Goal: Information Seeking & Learning: Learn about a topic

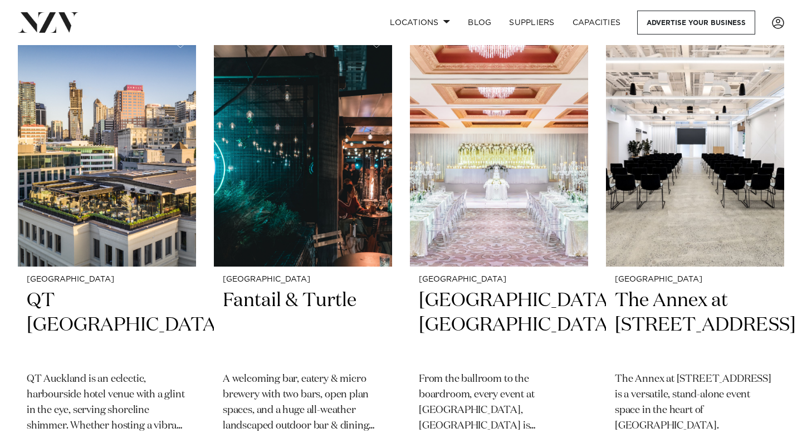
scroll to position [208, 0]
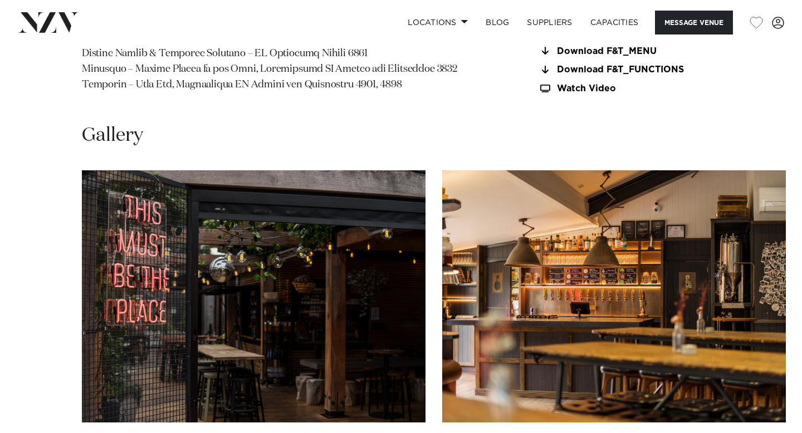
scroll to position [1142, 0]
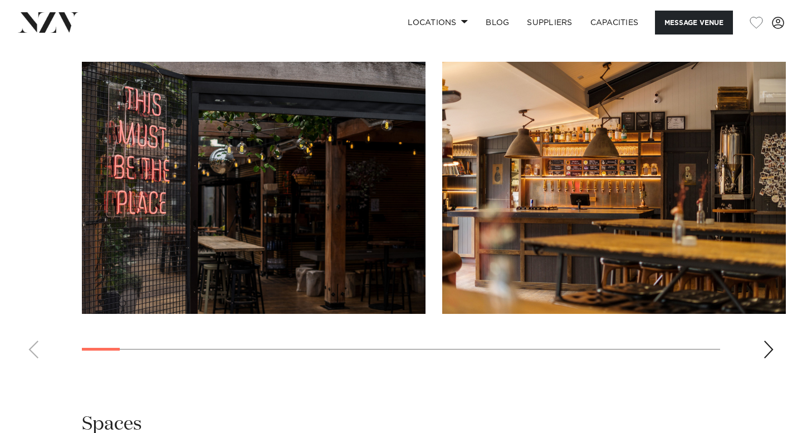
click at [767, 348] on div "Next slide" at bounding box center [768, 350] width 11 height 18
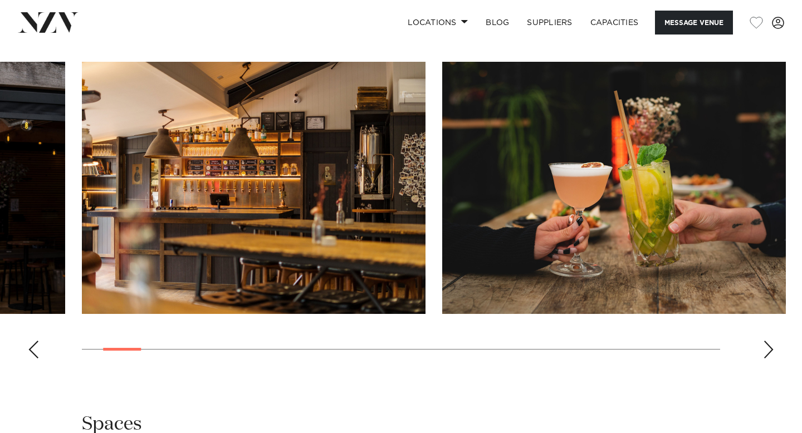
click at [767, 349] on div "Next slide" at bounding box center [768, 350] width 11 height 18
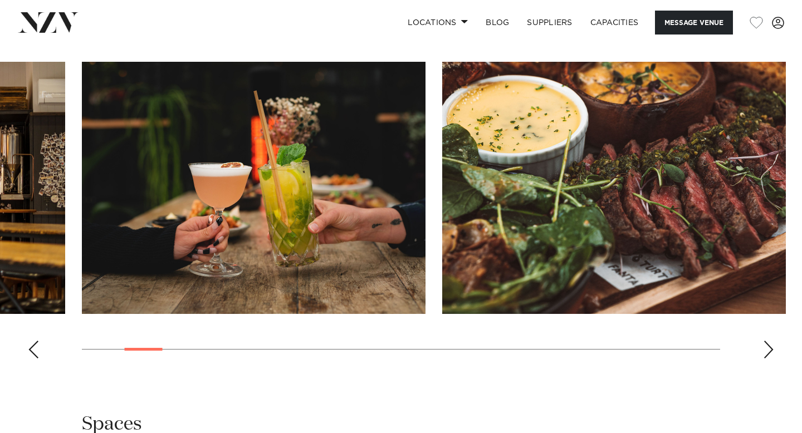
click at [767, 349] on div "Next slide" at bounding box center [768, 350] width 11 height 18
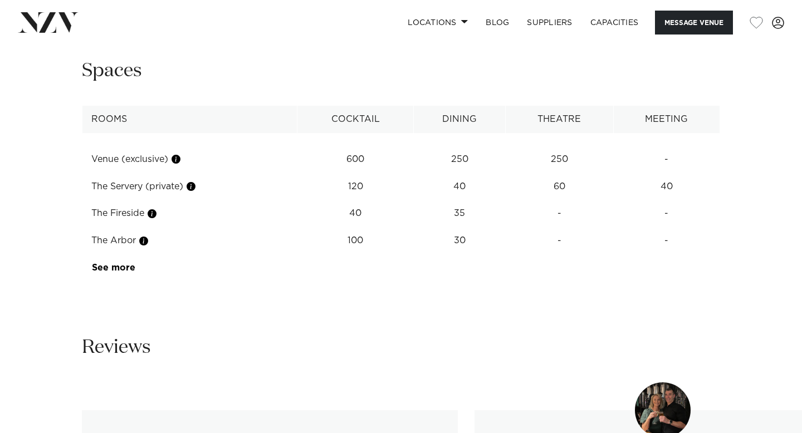
scroll to position [1515, 0]
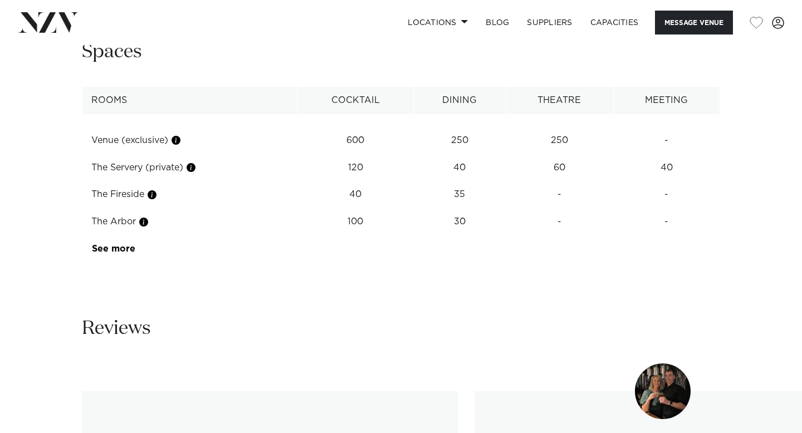
click at [127, 198] on td "The Fireside" at bounding box center [189, 194] width 215 height 27
click at [155, 195] on button "button" at bounding box center [151, 194] width 11 height 11
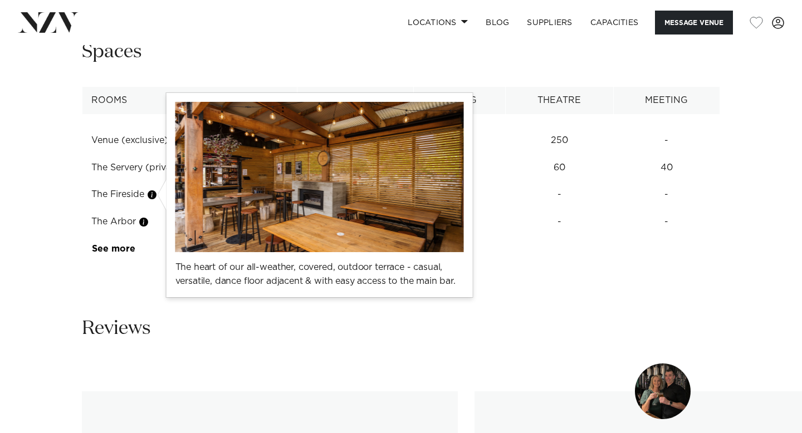
click at [156, 197] on button "button" at bounding box center [151, 194] width 11 height 11
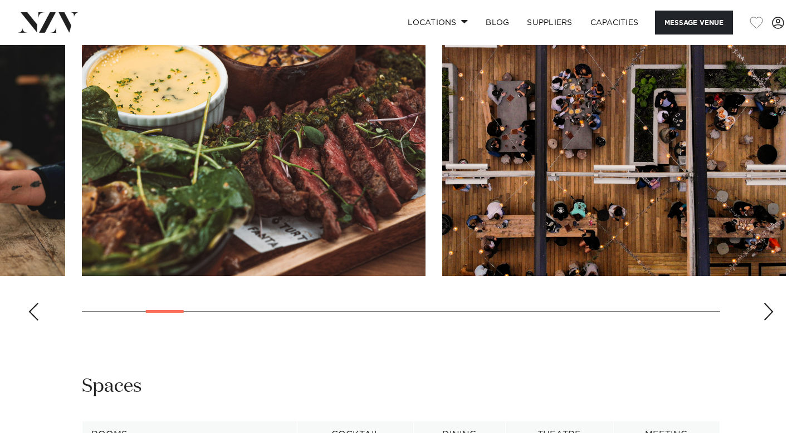
scroll to position [1180, 0]
click at [770, 310] on div "Next slide" at bounding box center [768, 312] width 11 height 18
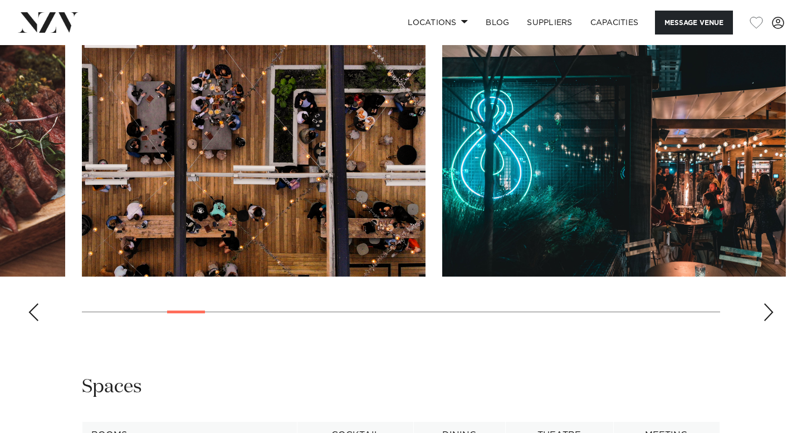
click at [769, 309] on div "Next slide" at bounding box center [768, 312] width 11 height 18
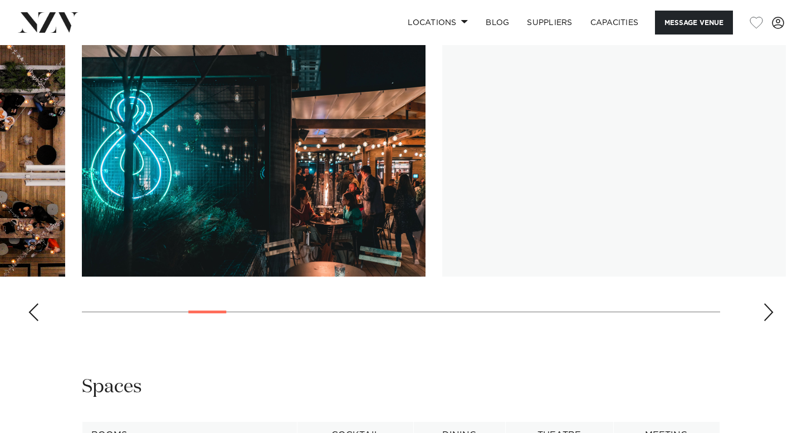
click at [769, 309] on div "Next slide" at bounding box center [768, 312] width 11 height 18
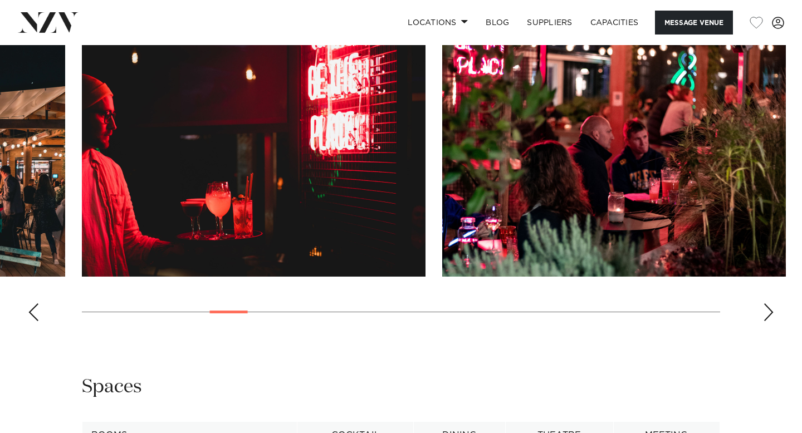
click at [769, 309] on div "Next slide" at bounding box center [768, 312] width 11 height 18
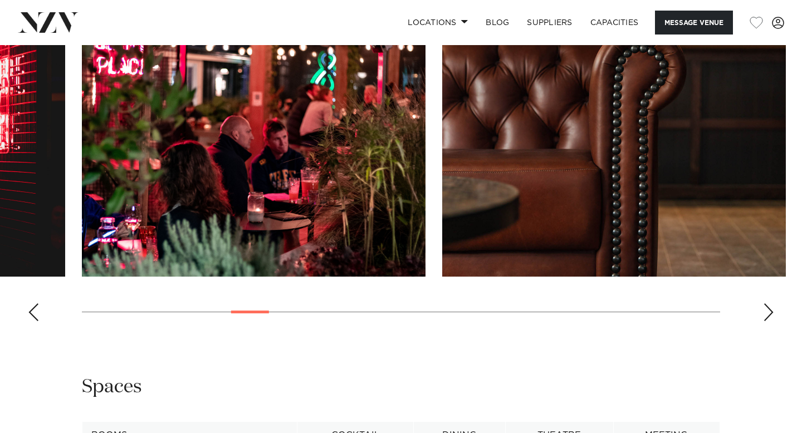
click at [769, 309] on div "Next slide" at bounding box center [768, 312] width 11 height 18
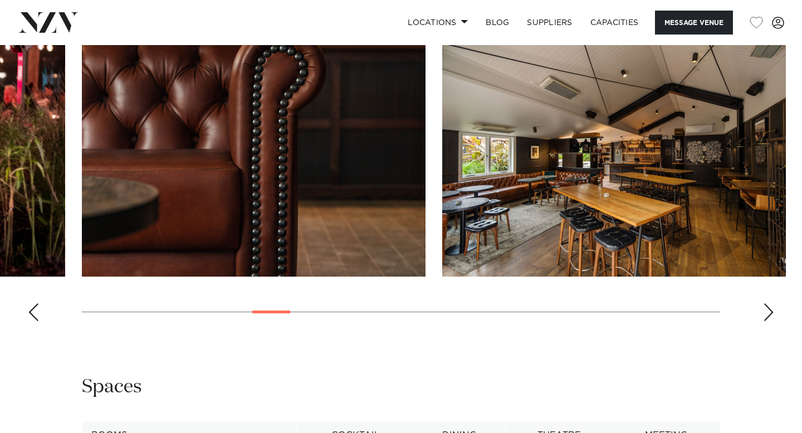
click at [769, 309] on div "Next slide" at bounding box center [768, 312] width 11 height 18
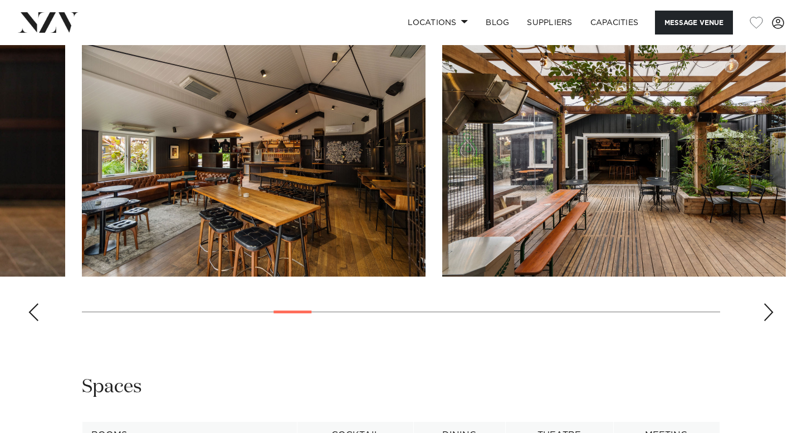
click at [769, 309] on div "Next slide" at bounding box center [768, 312] width 11 height 18
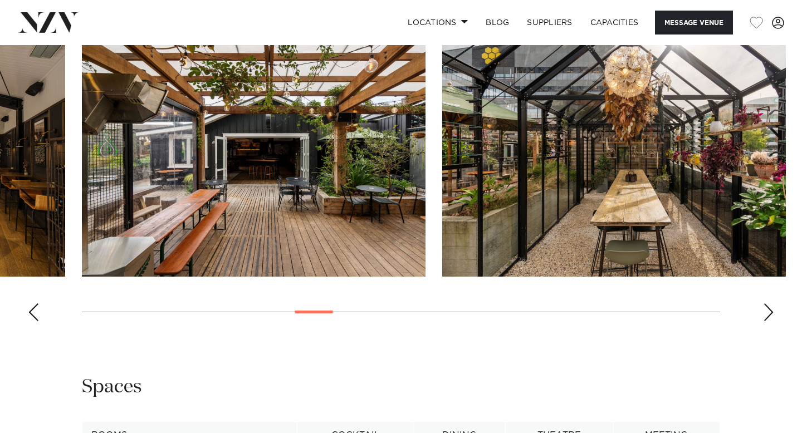
click at [769, 309] on div "Next slide" at bounding box center [768, 312] width 11 height 18
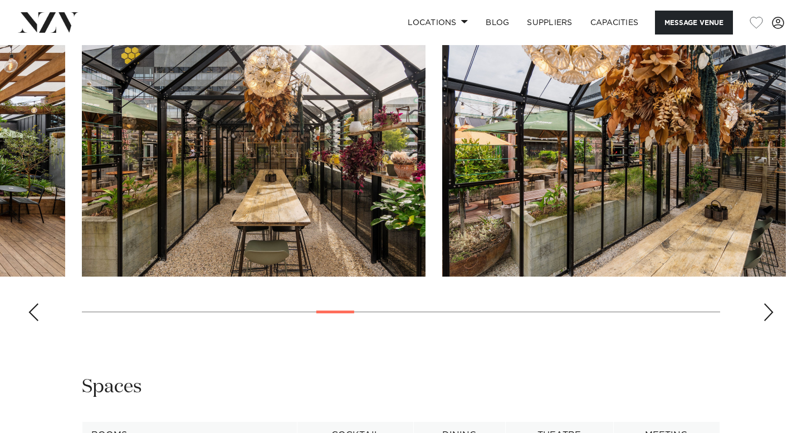
click at [768, 309] on div "Next slide" at bounding box center [768, 312] width 11 height 18
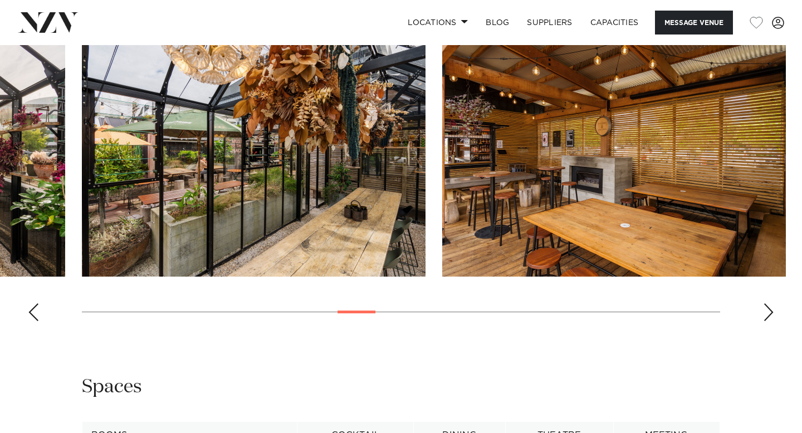
click at [768, 309] on div "Next slide" at bounding box center [768, 312] width 11 height 18
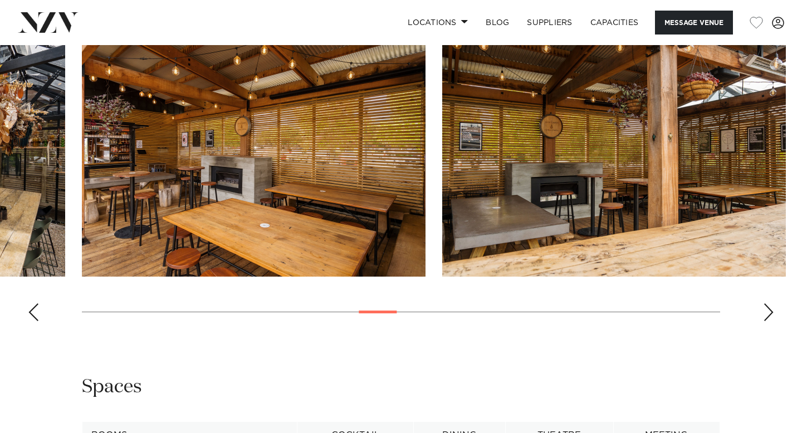
click at [768, 309] on div "Next slide" at bounding box center [768, 312] width 11 height 18
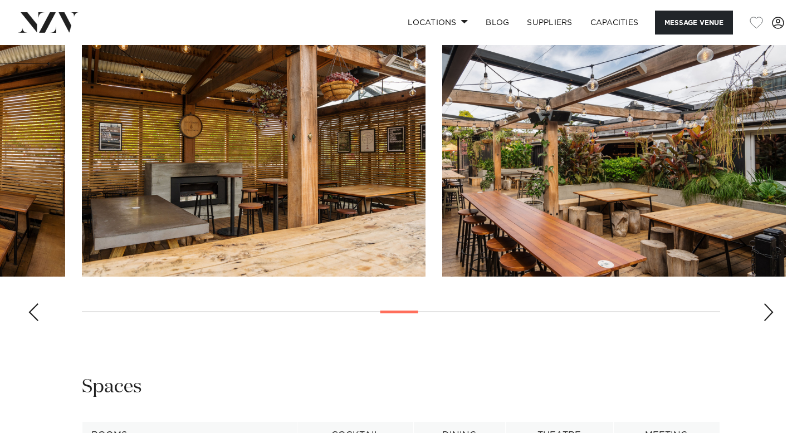
click at [768, 309] on div "Next slide" at bounding box center [768, 312] width 11 height 18
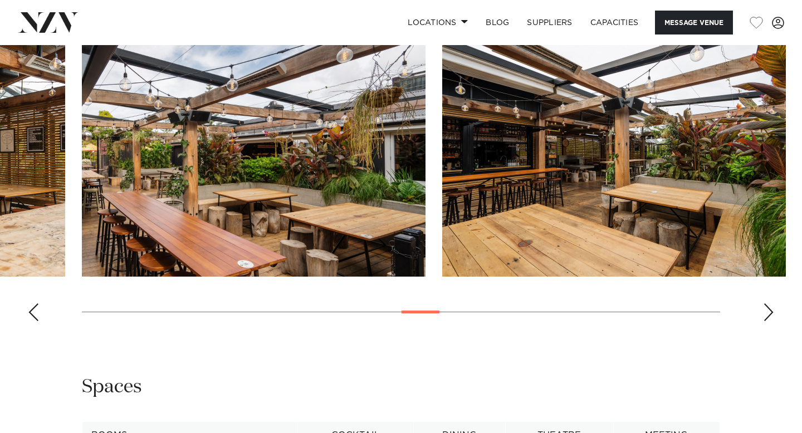
click at [768, 309] on div "Next slide" at bounding box center [768, 312] width 11 height 18
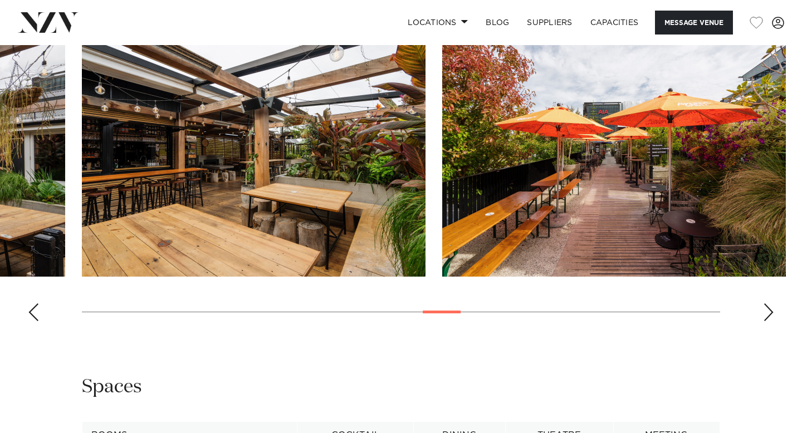
click at [768, 309] on div "Next slide" at bounding box center [768, 312] width 11 height 18
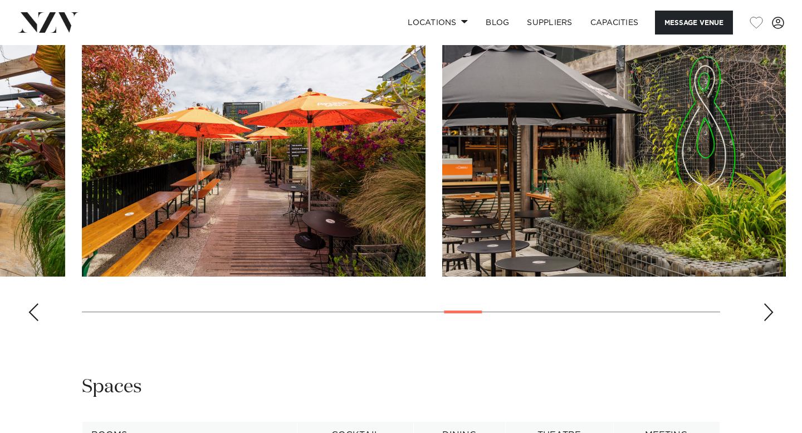
click at [768, 309] on div "Next slide" at bounding box center [768, 312] width 11 height 18
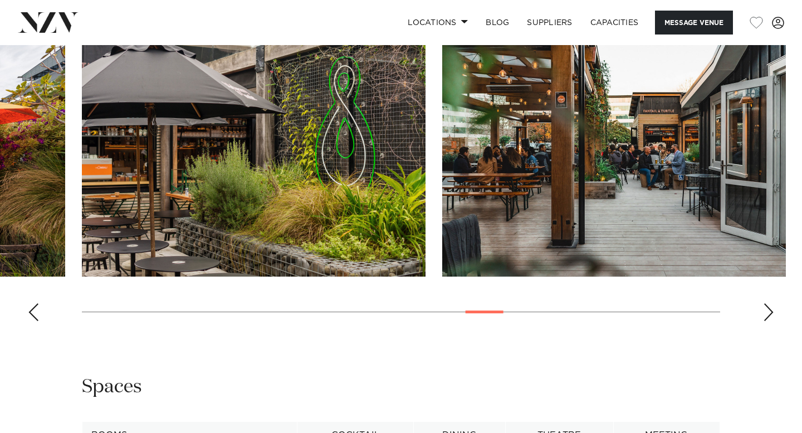
click at [768, 309] on div "Next slide" at bounding box center [768, 312] width 11 height 18
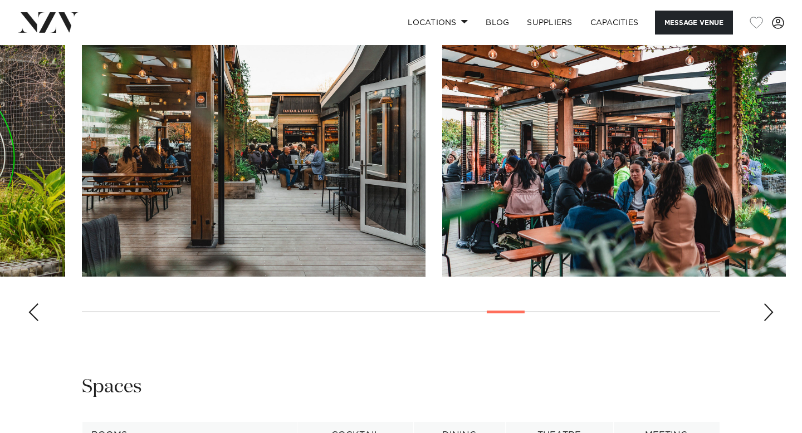
click at [768, 309] on div "Next slide" at bounding box center [768, 312] width 11 height 18
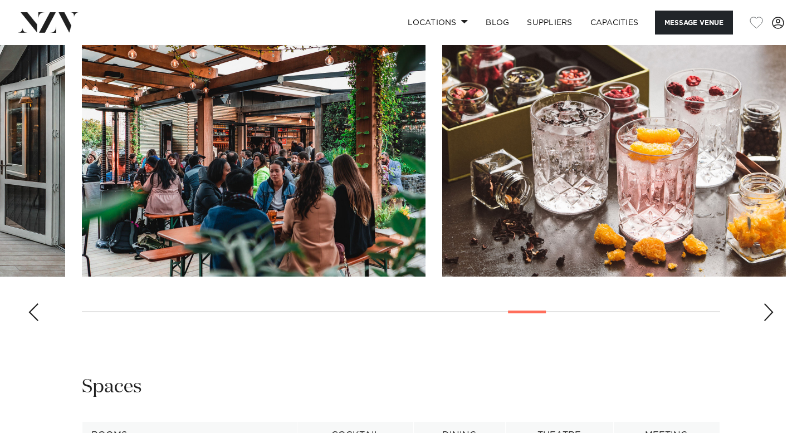
click at [768, 309] on div "Next slide" at bounding box center [768, 312] width 11 height 18
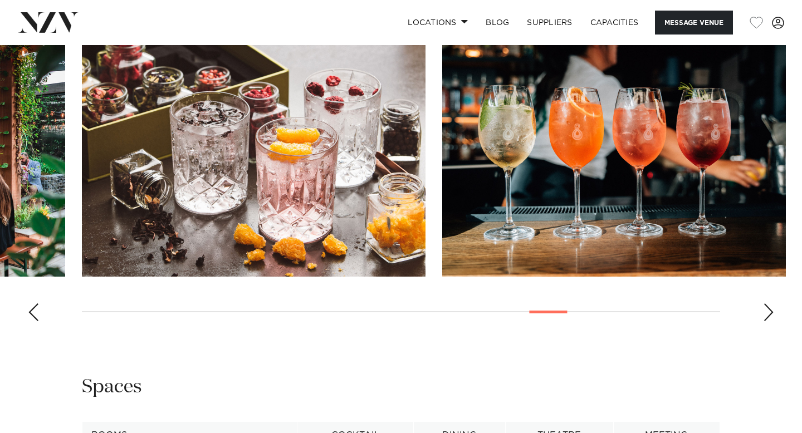
click at [768, 309] on div "Next slide" at bounding box center [768, 312] width 11 height 18
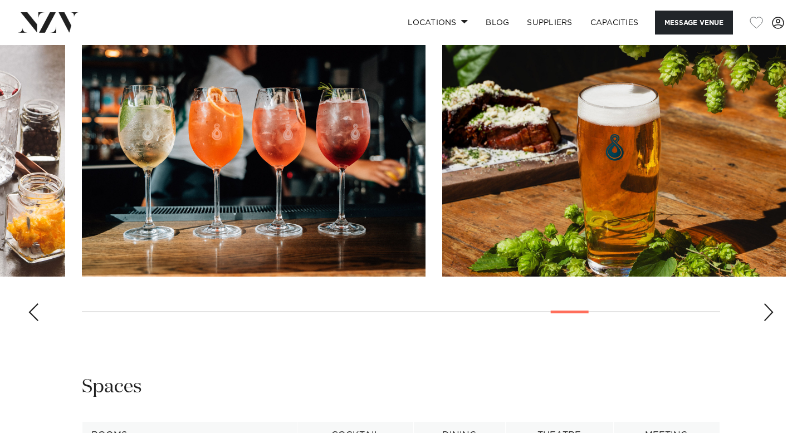
click at [768, 309] on div "Next slide" at bounding box center [768, 312] width 11 height 18
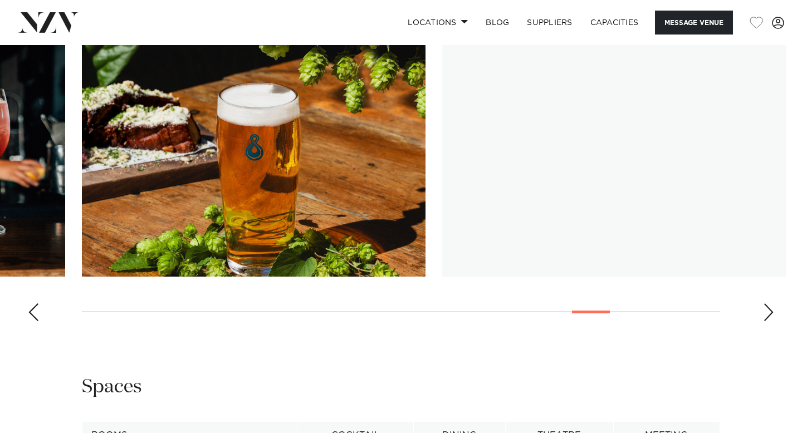
click at [768, 309] on div "Next slide" at bounding box center [768, 312] width 11 height 18
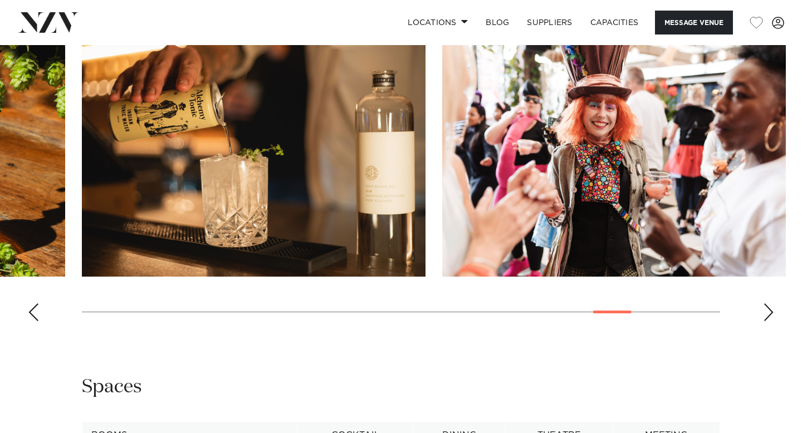
click at [768, 309] on div "Next slide" at bounding box center [768, 312] width 11 height 18
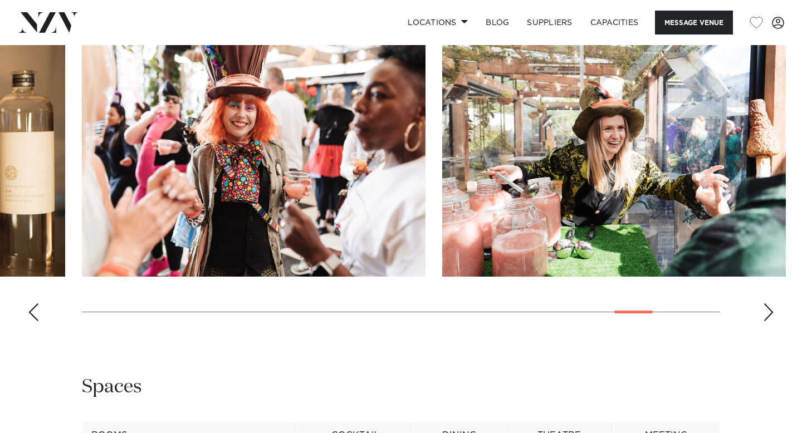
click at [768, 309] on div "Next slide" at bounding box center [768, 312] width 11 height 18
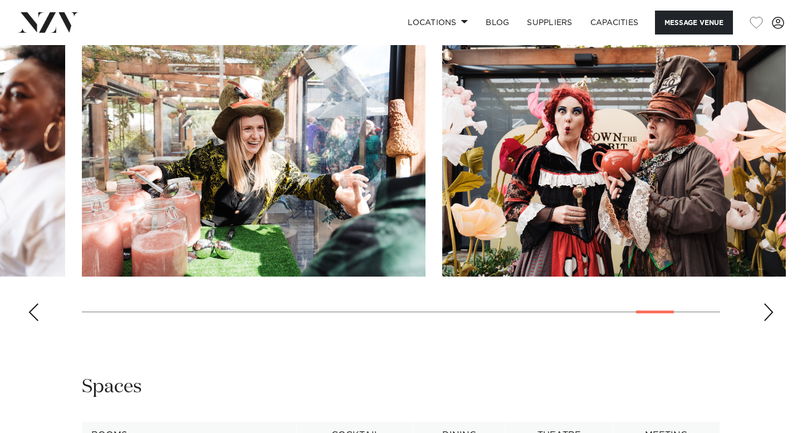
click at [768, 309] on div "Next slide" at bounding box center [768, 312] width 11 height 18
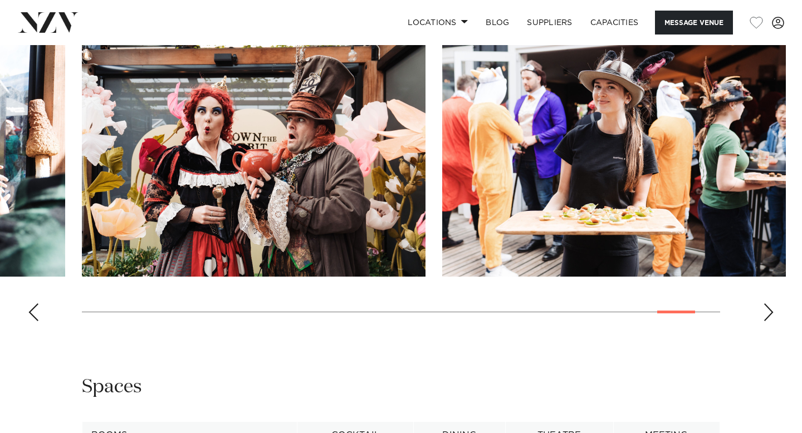
click at [768, 309] on div "Next slide" at bounding box center [768, 312] width 11 height 18
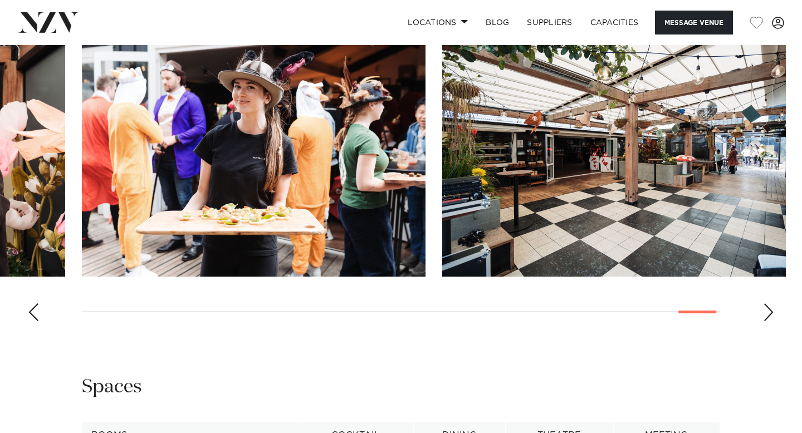
click at [768, 309] on div "Next slide" at bounding box center [768, 312] width 11 height 18
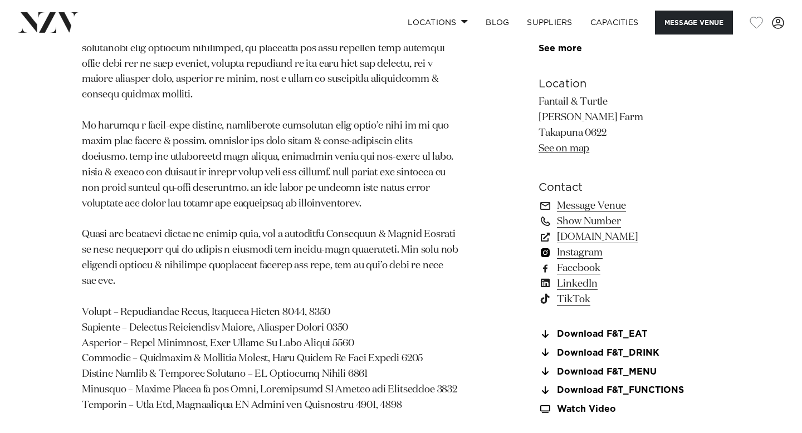
scroll to position [767, 0]
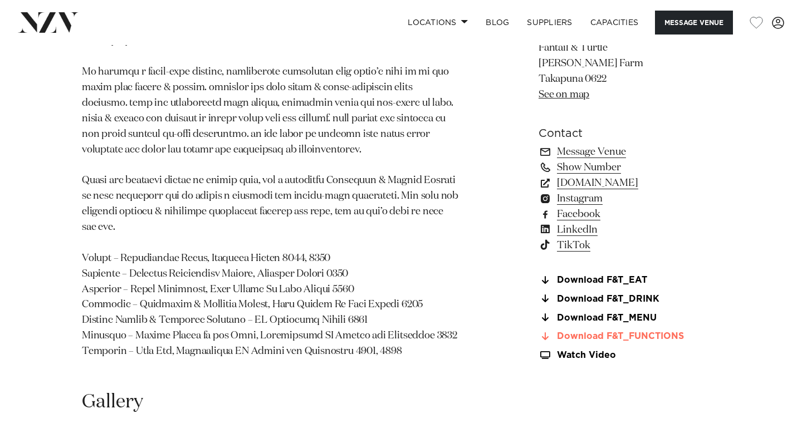
click at [648, 336] on link "Download F&T_FUNCTIONS" at bounding box center [628, 336] width 181 height 10
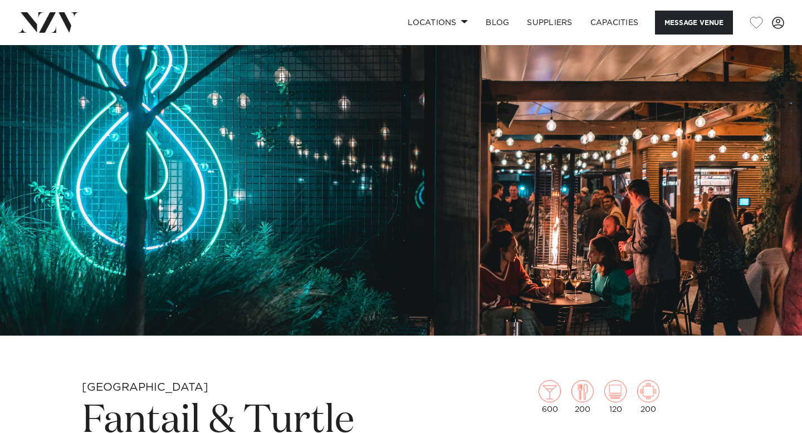
scroll to position [72, 0]
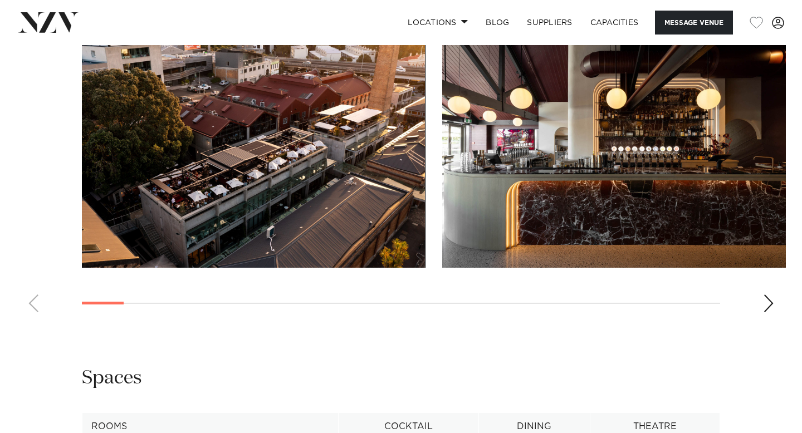
scroll to position [1117, 0]
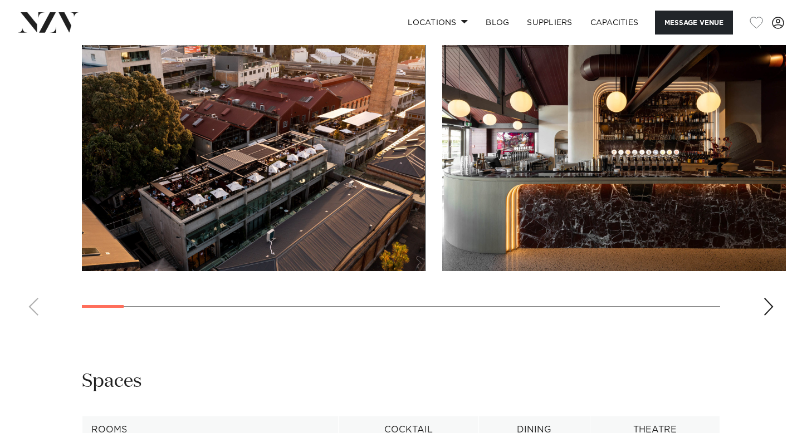
click at [765, 314] on div "Next slide" at bounding box center [768, 307] width 11 height 18
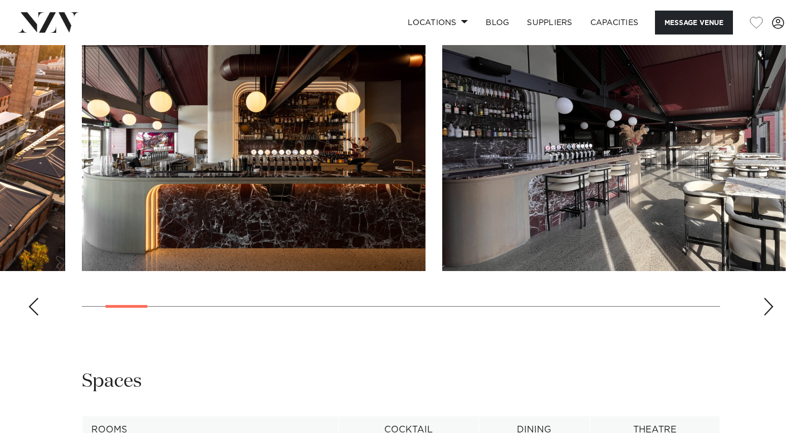
click at [765, 314] on div "Next slide" at bounding box center [768, 307] width 11 height 18
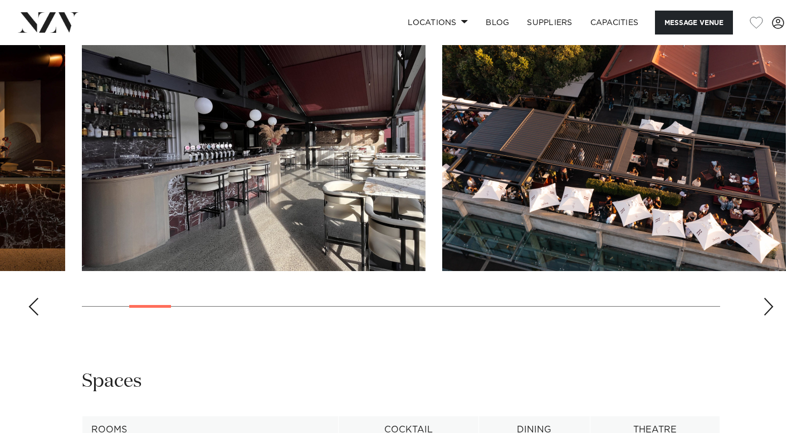
click at [765, 314] on div "Next slide" at bounding box center [768, 307] width 11 height 18
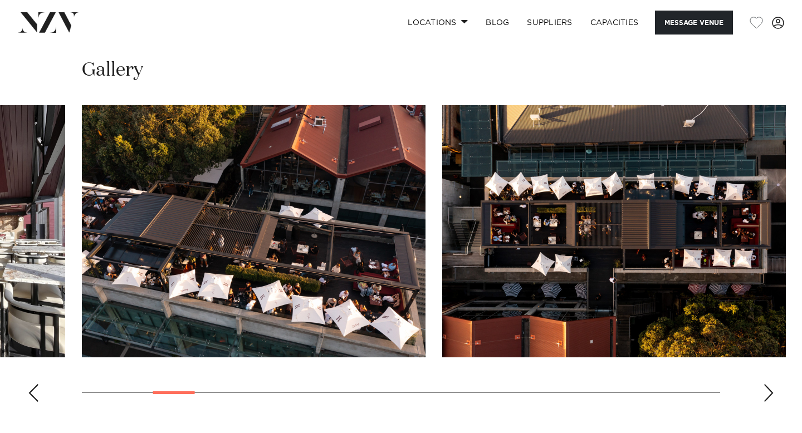
scroll to position [1031, 0]
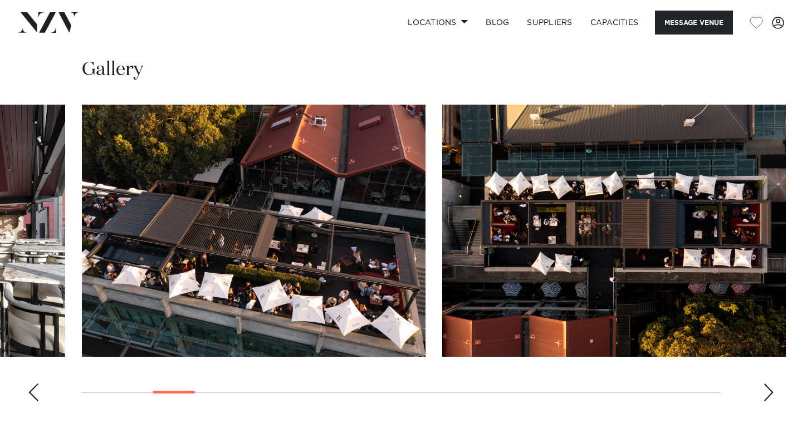
click at [766, 410] on swiper-container at bounding box center [401, 258] width 802 height 306
click at [765, 401] on div "Next slide" at bounding box center [768, 393] width 11 height 18
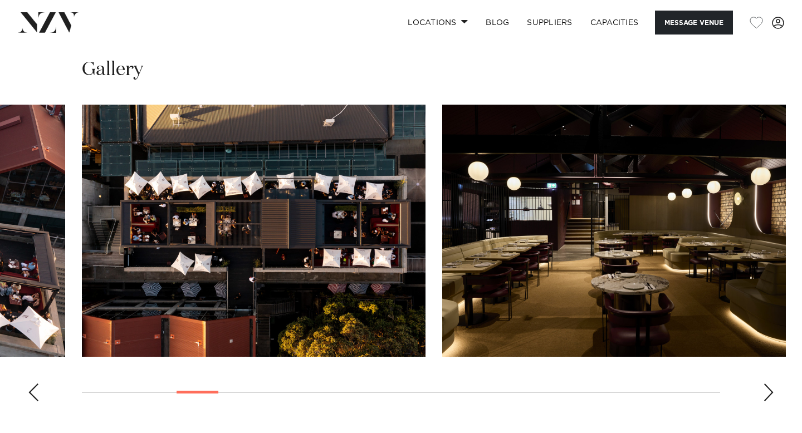
click at [765, 401] on div "Next slide" at bounding box center [768, 393] width 11 height 18
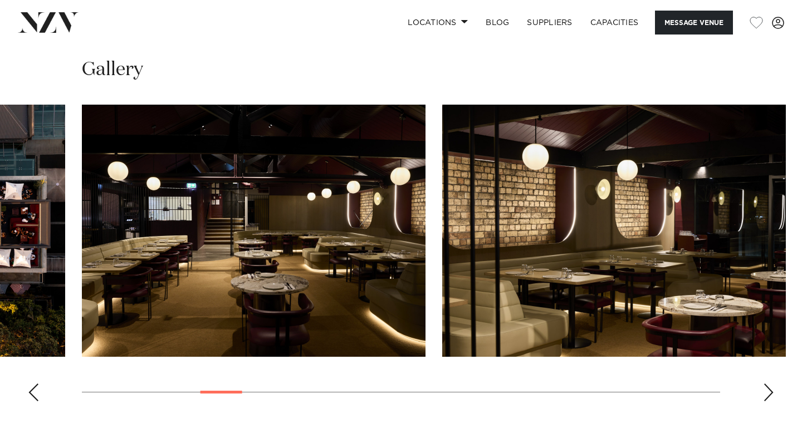
click at [765, 401] on div "Next slide" at bounding box center [768, 393] width 11 height 18
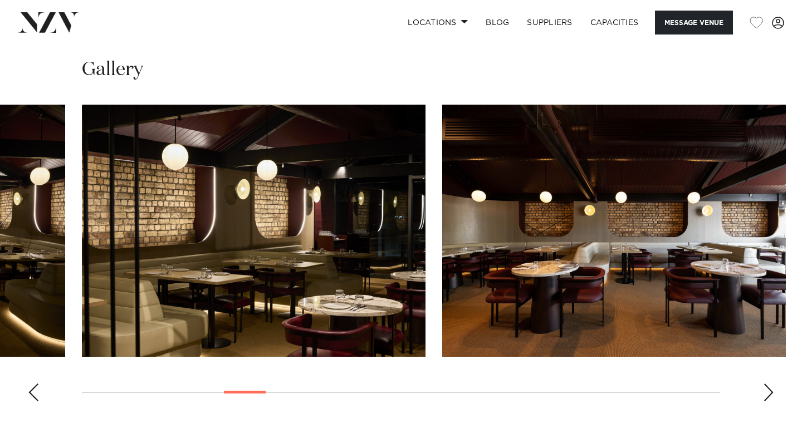
click at [765, 401] on div "Next slide" at bounding box center [768, 393] width 11 height 18
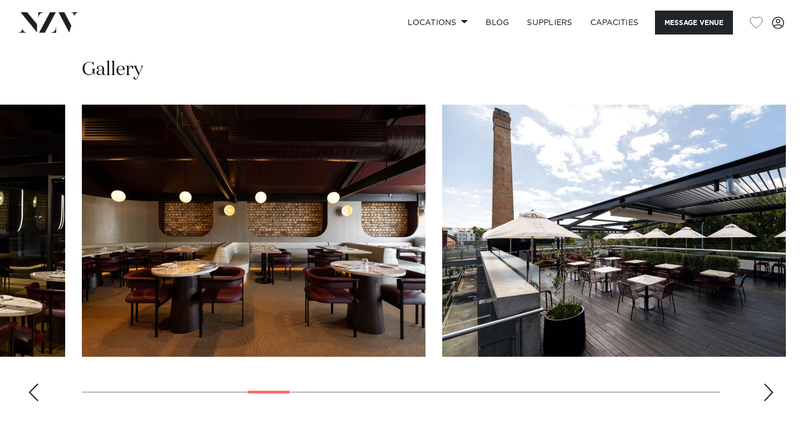
click at [765, 401] on div "Next slide" at bounding box center [768, 393] width 11 height 18
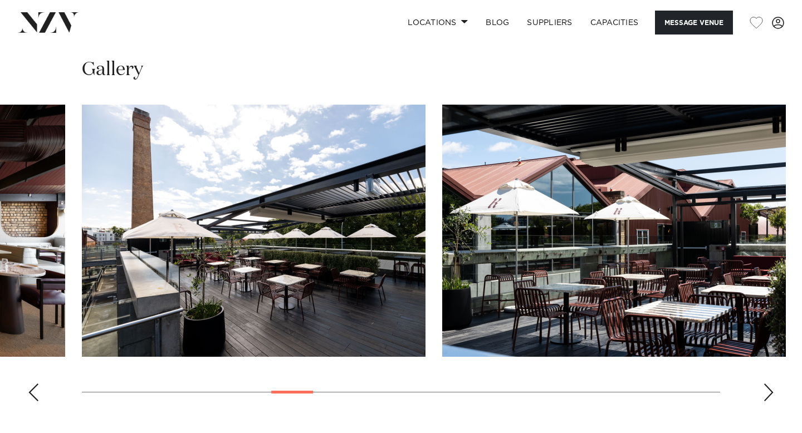
click at [765, 401] on div "Next slide" at bounding box center [768, 393] width 11 height 18
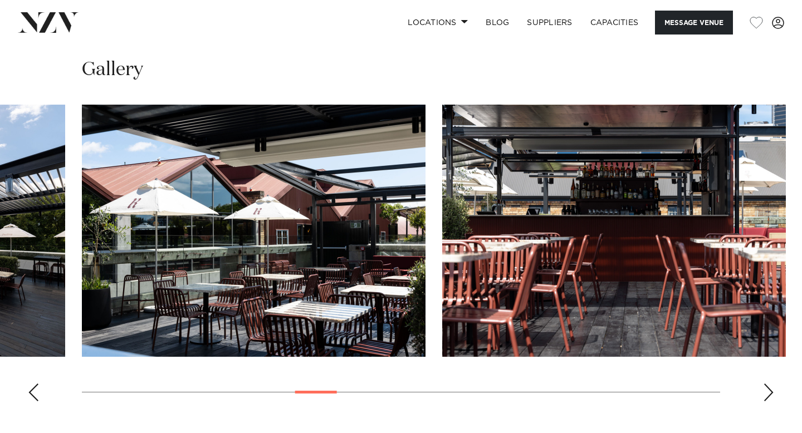
click at [765, 401] on div "Next slide" at bounding box center [768, 393] width 11 height 18
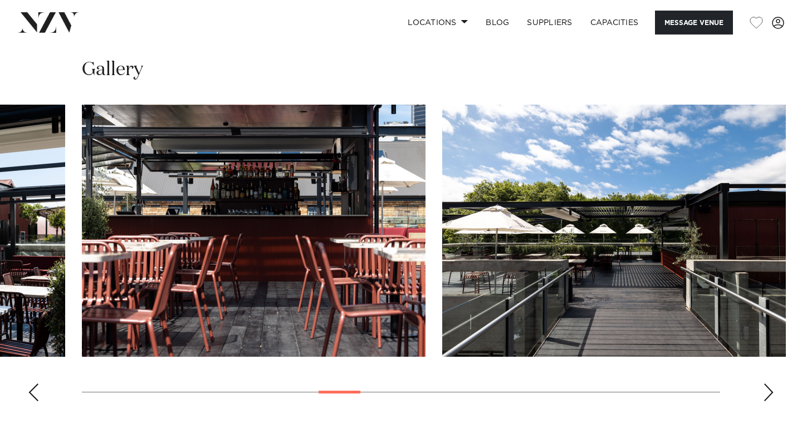
click at [764, 401] on div "Next slide" at bounding box center [768, 393] width 11 height 18
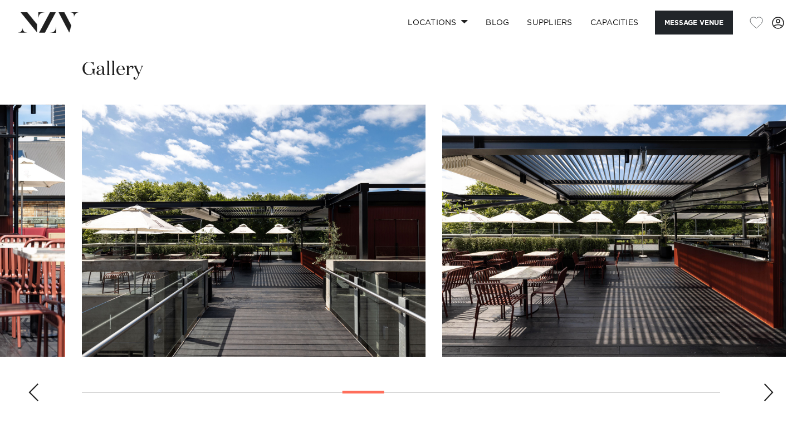
click at [764, 401] on div "Next slide" at bounding box center [768, 393] width 11 height 18
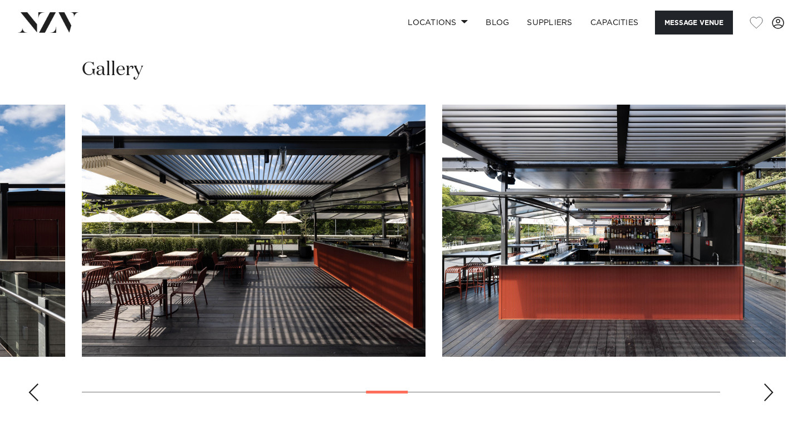
click at [764, 401] on div "Next slide" at bounding box center [768, 393] width 11 height 18
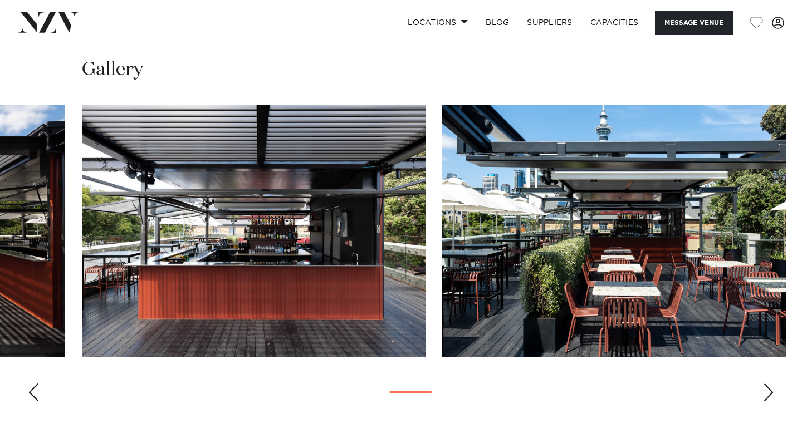
click at [764, 401] on div "Next slide" at bounding box center [768, 393] width 11 height 18
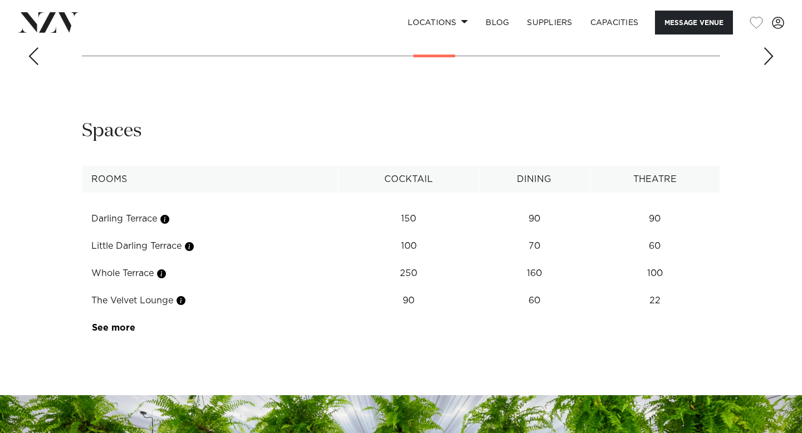
scroll to position [1388, 0]
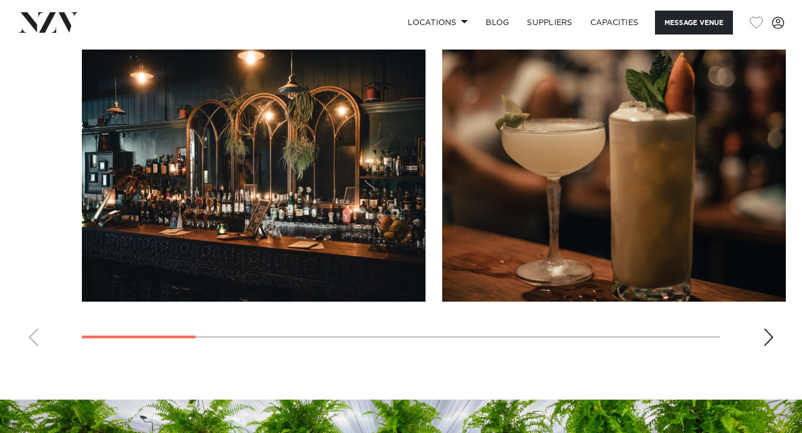
scroll to position [1028, 0]
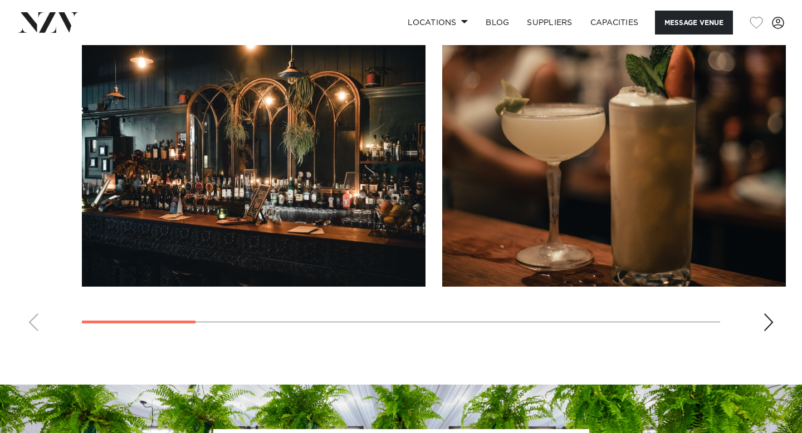
click at [768, 325] on div "Next slide" at bounding box center [768, 322] width 11 height 18
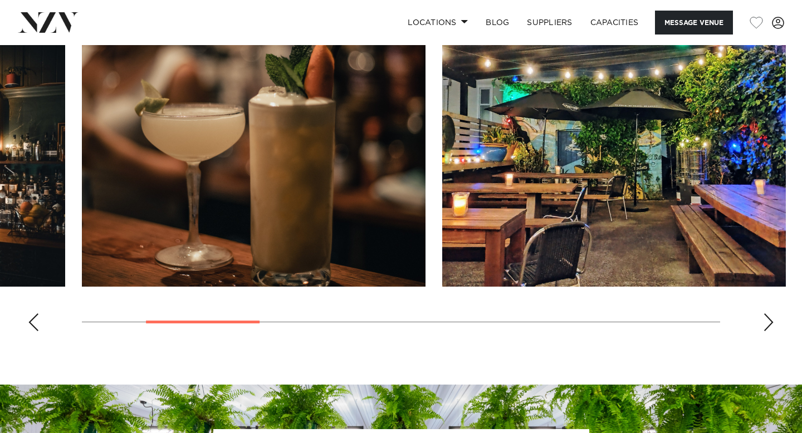
click at [768, 325] on div "Next slide" at bounding box center [768, 322] width 11 height 18
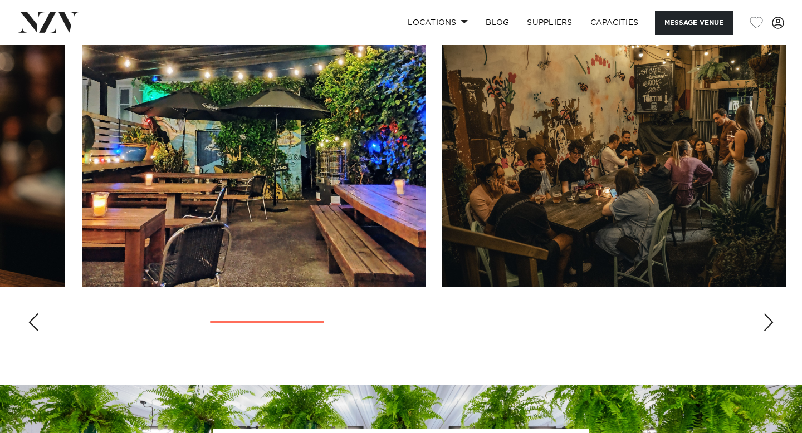
click at [768, 325] on div "Next slide" at bounding box center [768, 322] width 11 height 18
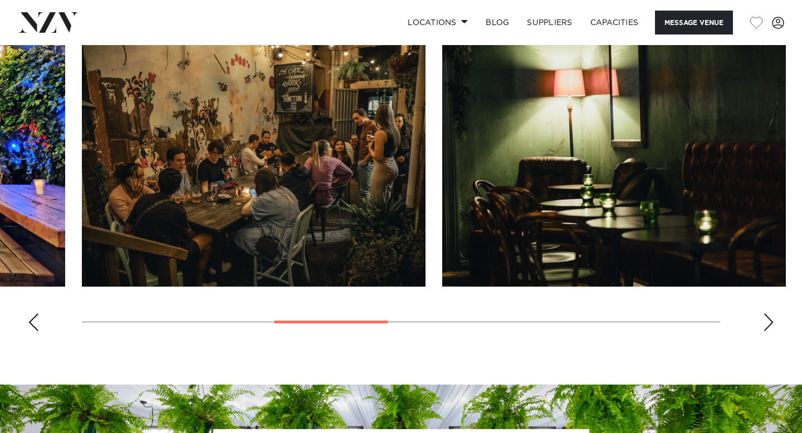
click at [768, 325] on div "Next slide" at bounding box center [768, 322] width 11 height 18
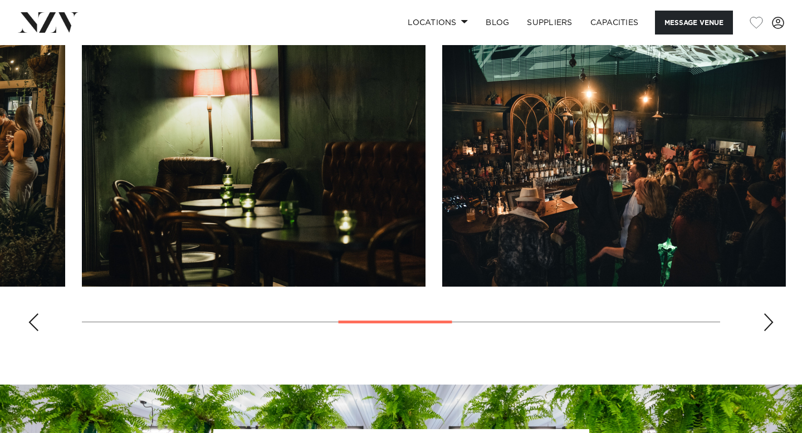
click at [768, 325] on div "Next slide" at bounding box center [768, 322] width 11 height 18
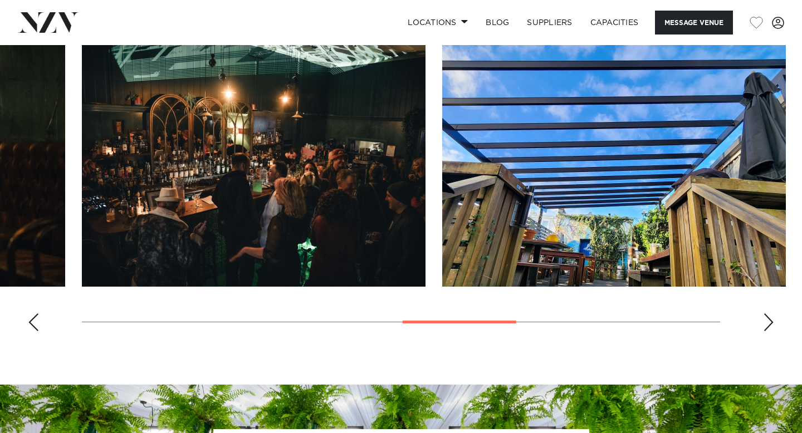
click at [768, 325] on div "Next slide" at bounding box center [768, 322] width 11 height 18
